Goal: Task Accomplishment & Management: Manage account settings

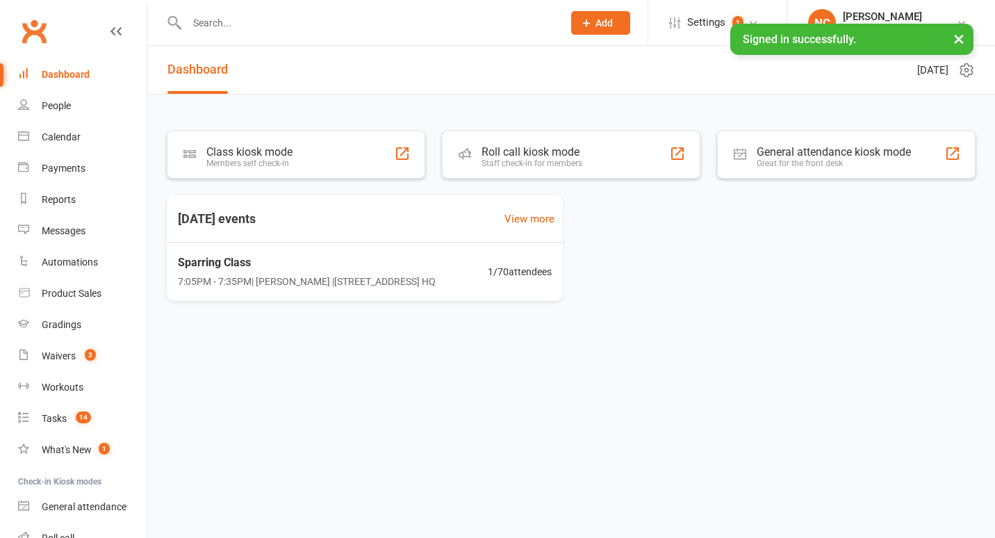
click at [304, 28] on input "text" at bounding box center [368, 22] width 370 height 19
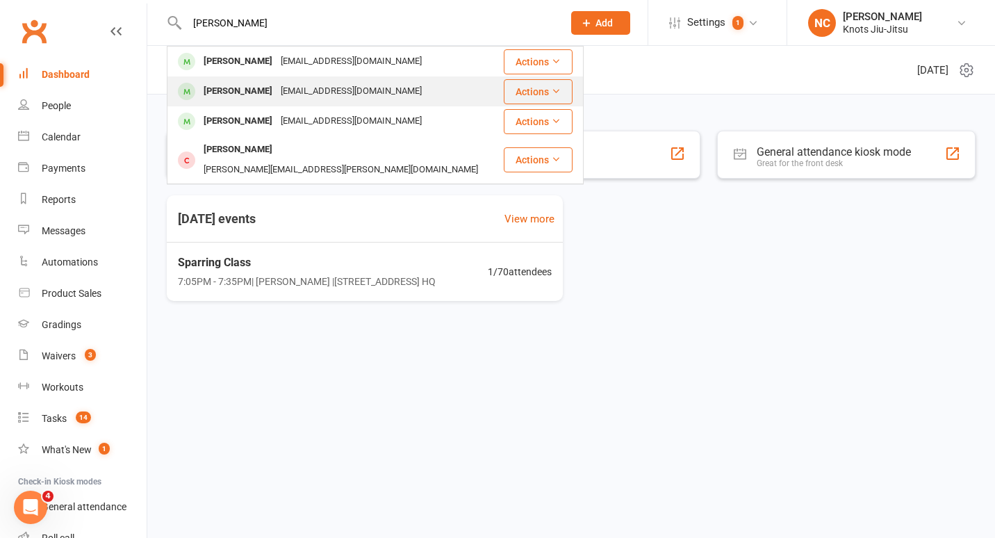
type input "[PERSON_NAME]"
click at [304, 94] on div "[EMAIL_ADDRESS][DOMAIN_NAME]" at bounding box center [350, 91] width 149 height 20
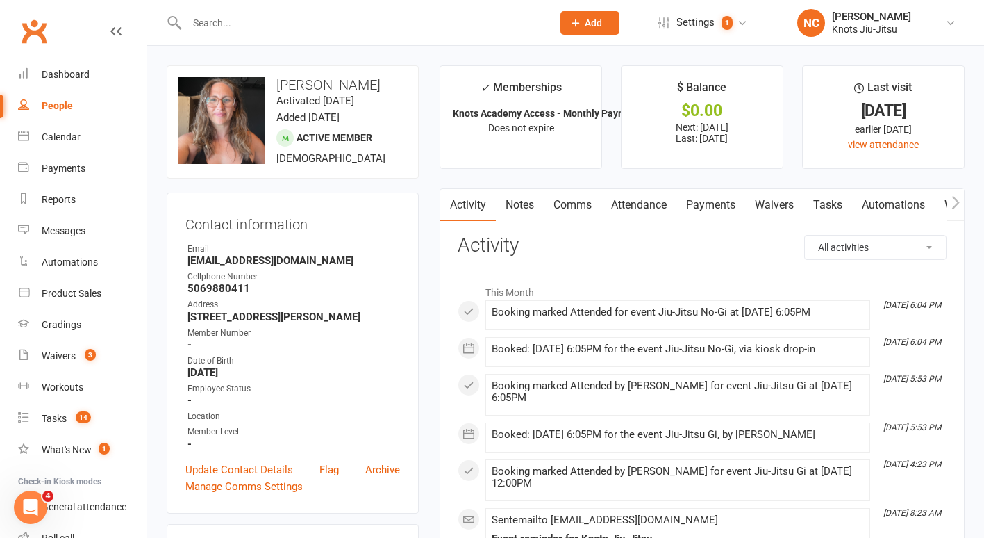
click at [527, 204] on link "Notes" at bounding box center [520, 205] width 48 height 32
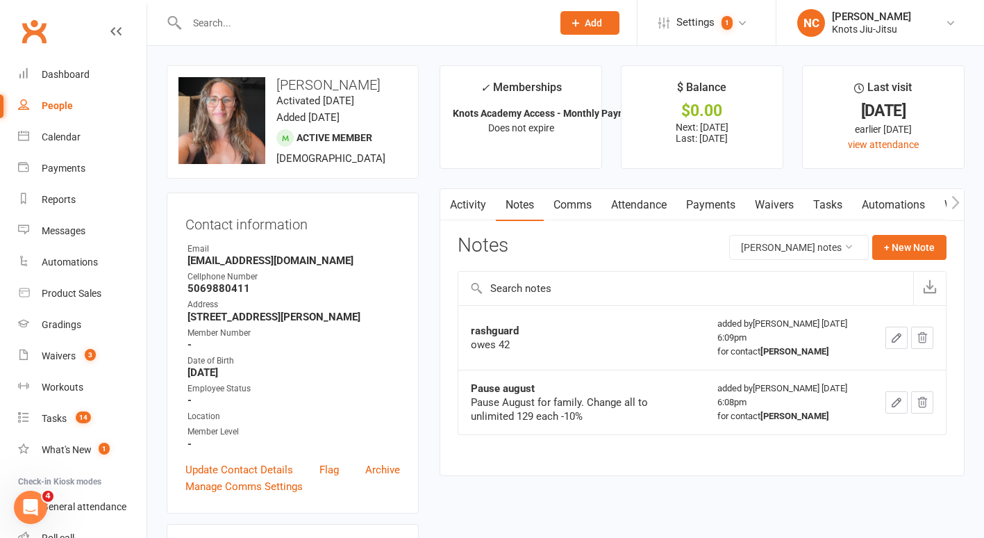
click at [902, 335] on icon "button" at bounding box center [896, 337] width 13 height 13
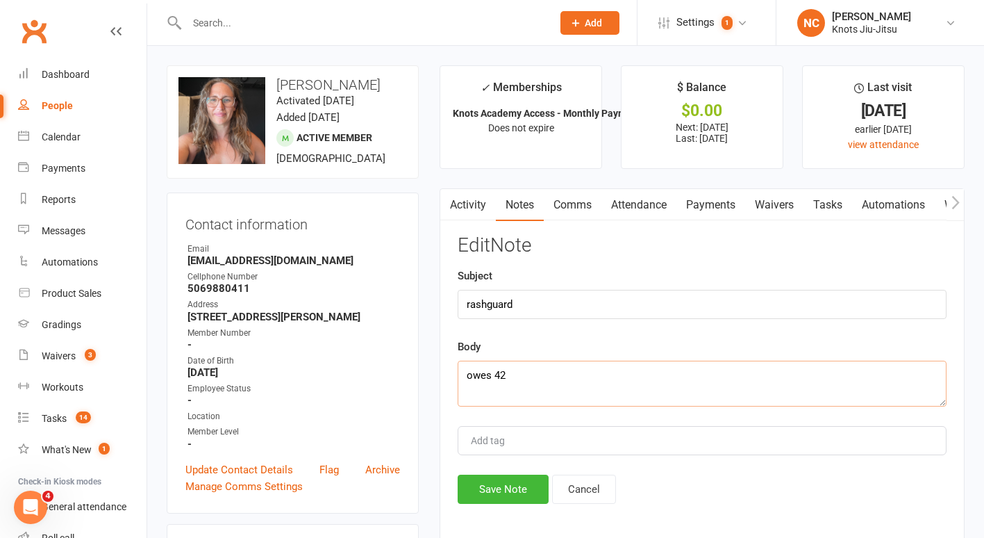
drag, startPoint x: 545, startPoint y: 370, endPoint x: 455, endPoint y: 367, distance: 90.3
click at [455, 367] on div "Activity Notes Comms Attendance Payments Waivers Tasks Automations Workouts Gra…" at bounding box center [702, 366] width 525 height 356
type textarea "Paid"
click at [509, 484] on button "Save Note" at bounding box center [503, 488] width 91 height 29
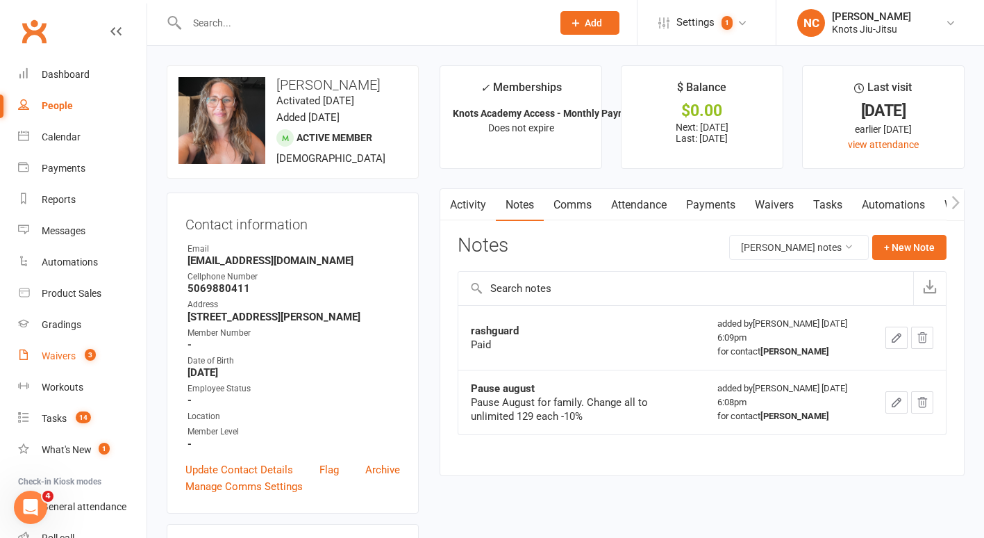
click at [56, 363] on link "Waivers 3" at bounding box center [82, 355] width 129 height 31
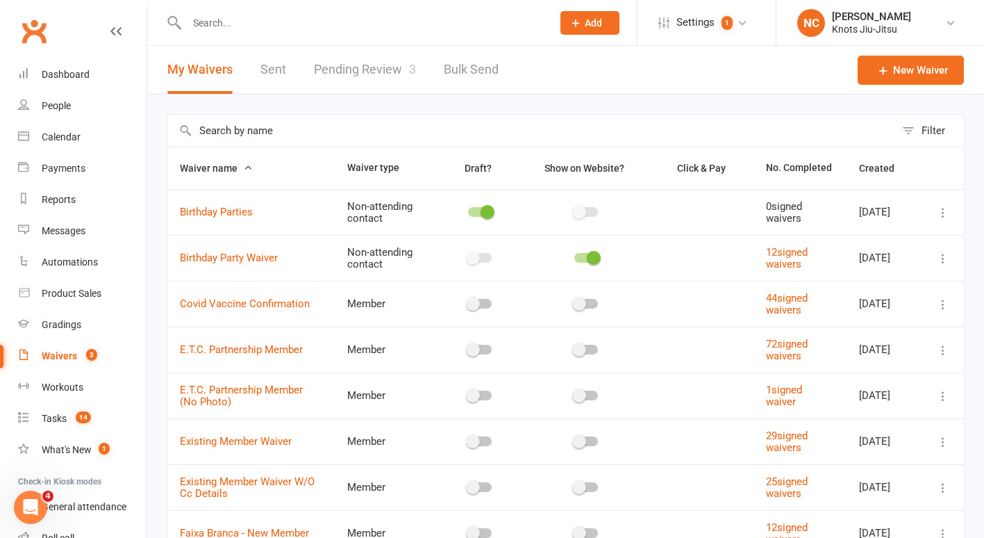
click at [362, 65] on link "Pending Review 3" at bounding box center [365, 70] width 102 height 48
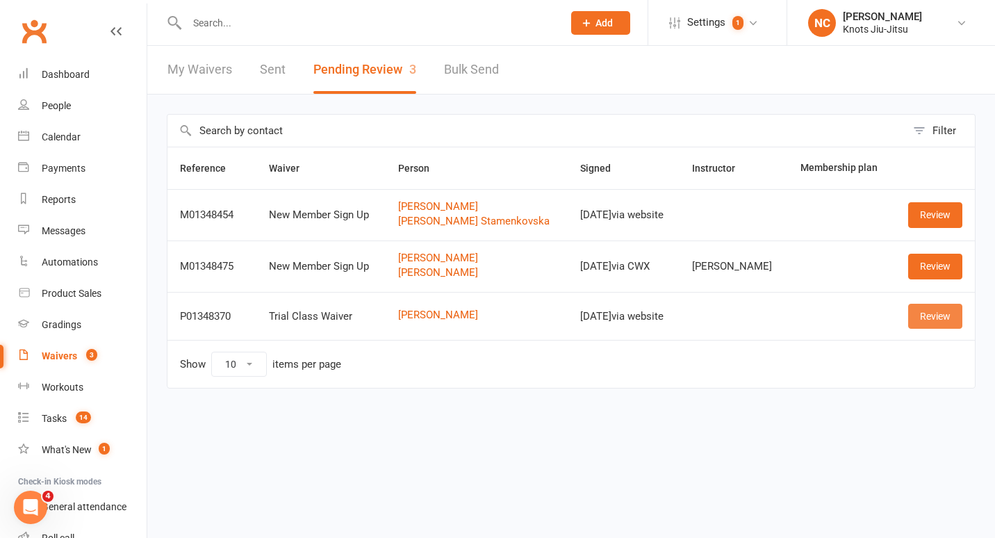
click at [924, 308] on link "Review" at bounding box center [935, 316] width 54 height 25
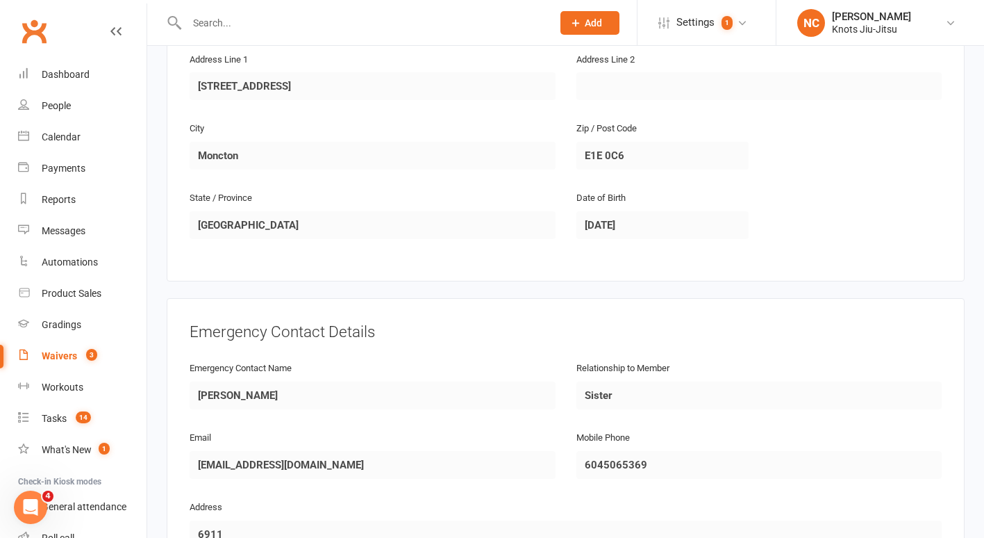
scroll to position [715, 0]
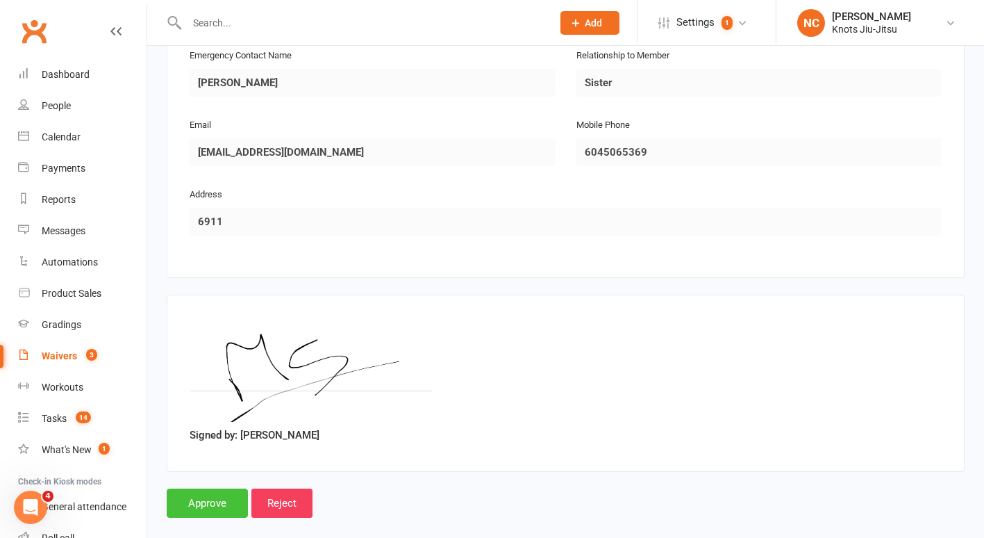
click at [216, 488] on input "Approve" at bounding box center [207, 502] width 81 height 29
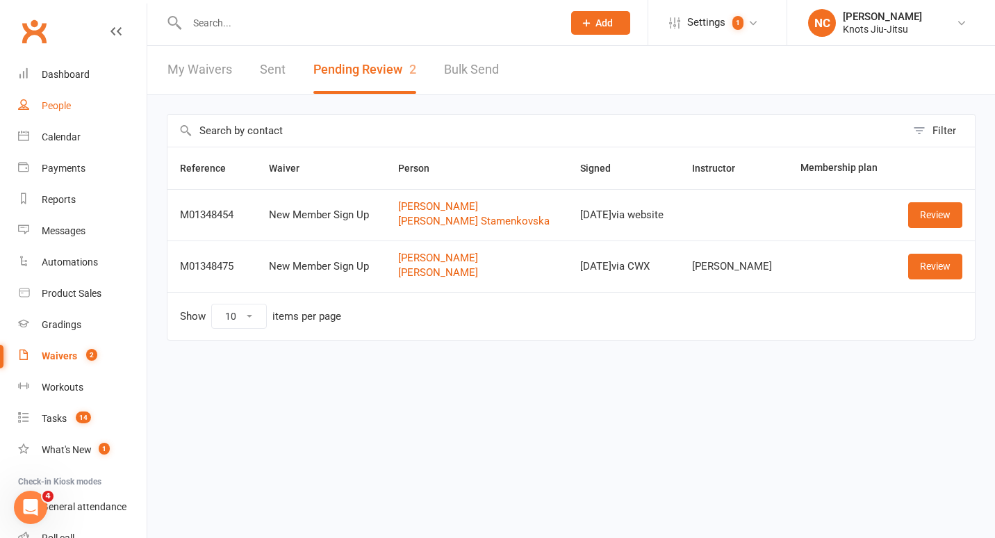
click at [69, 98] on link "People" at bounding box center [82, 105] width 129 height 31
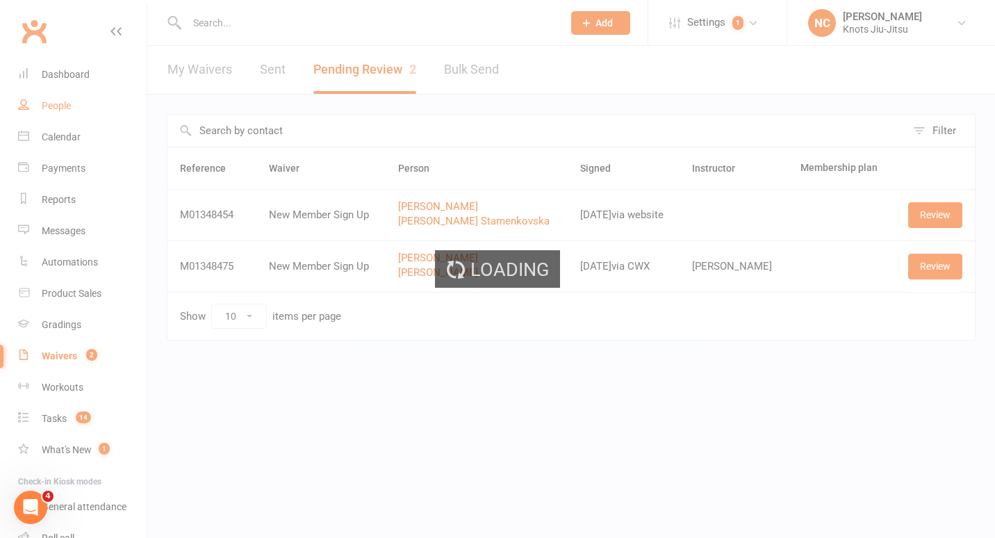
select select "100"
